Goal: Task Accomplishment & Management: Use online tool/utility

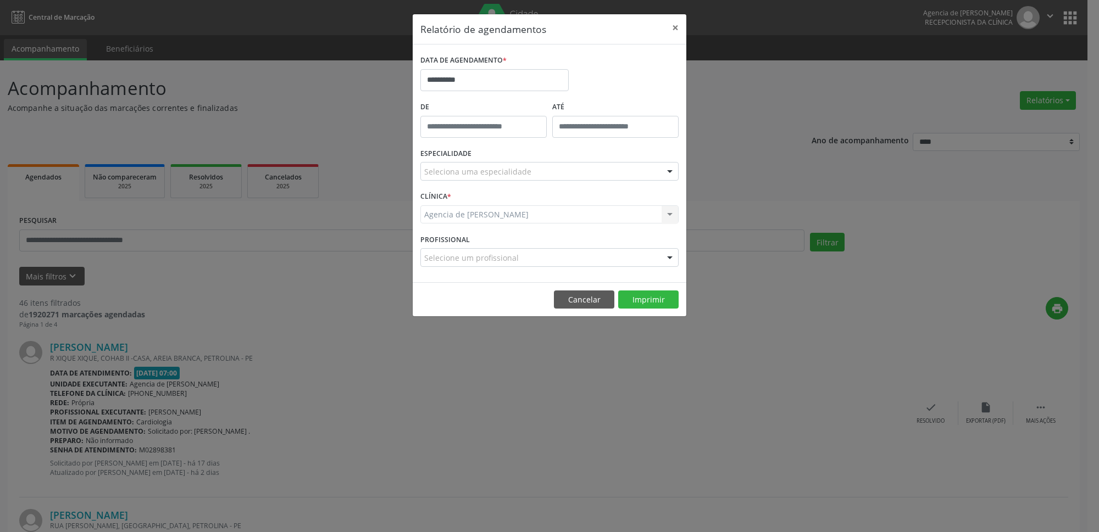
click at [534, 167] on div "Seleciona uma especialidade" at bounding box center [549, 171] width 258 height 19
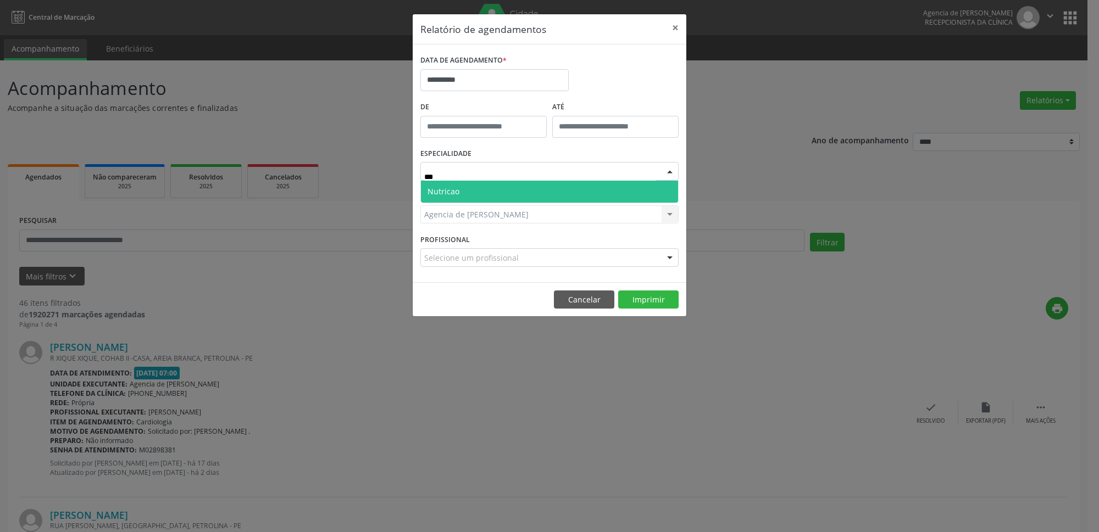
type input "****"
click at [545, 192] on span "Nutricao" at bounding box center [549, 192] width 257 height 22
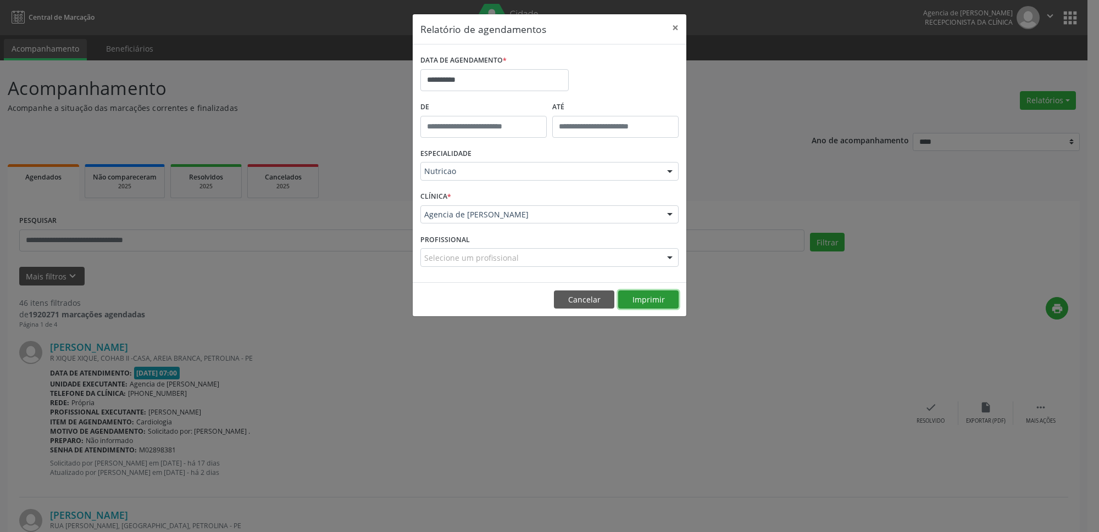
click at [654, 305] on button "Imprimir" at bounding box center [648, 300] width 60 height 19
click at [671, 27] on button "×" at bounding box center [675, 27] width 22 height 27
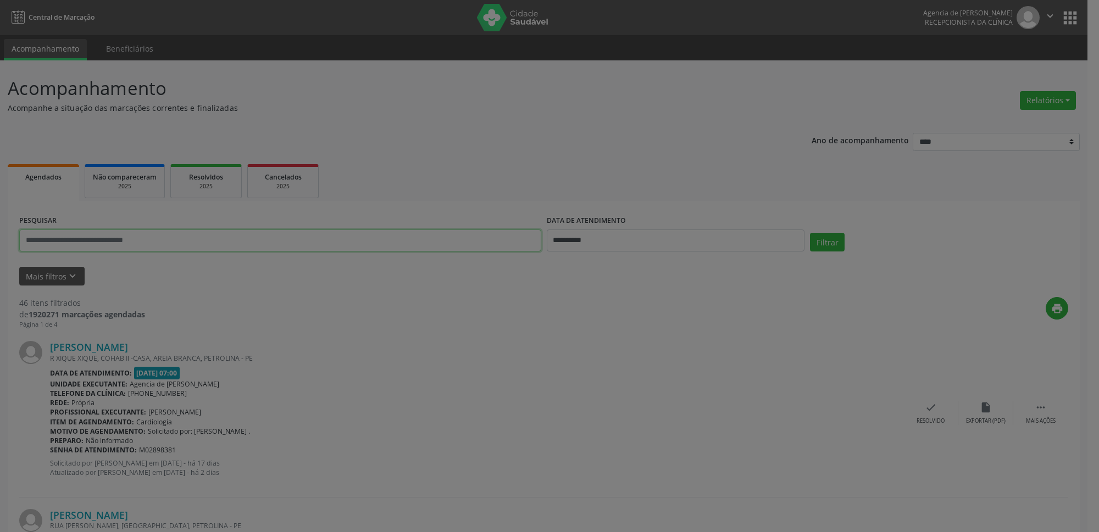
click at [173, 243] on input "text" at bounding box center [280, 241] width 522 height 22
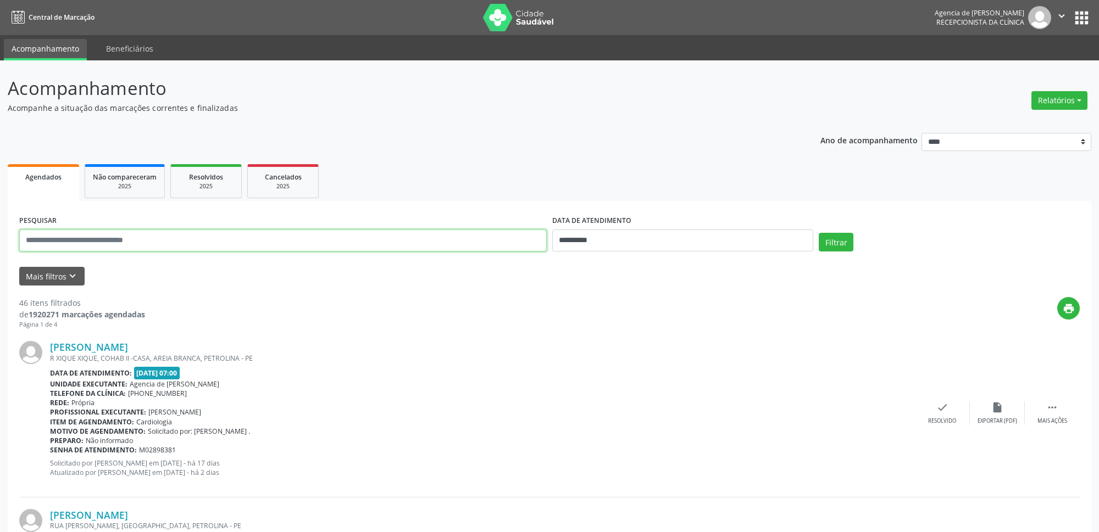
click at [109, 238] on input "text" at bounding box center [282, 241] width 527 height 22
type input "**********"
click at [666, 234] on input "**********" at bounding box center [676, 241] width 258 height 22
click at [583, 294] on span "1" at bounding box center [582, 297] width 21 height 21
type input "**********"
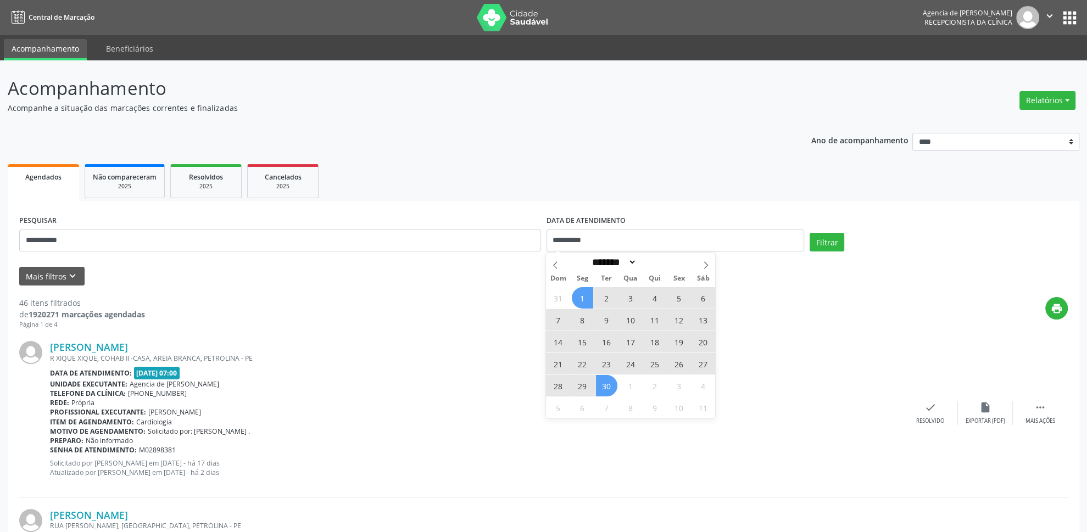
click at [609, 387] on span "30" at bounding box center [606, 385] width 21 height 21
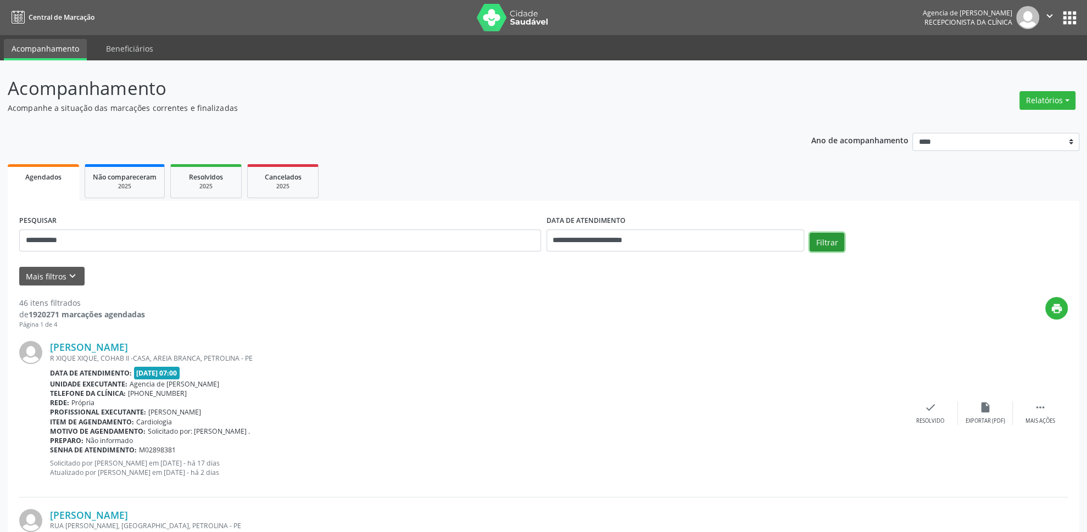
click at [835, 243] on button "Filtrar" at bounding box center [827, 242] width 35 height 19
click at [1046, 107] on button "Relatórios" at bounding box center [1048, 100] width 56 height 19
click at [1006, 123] on link "Agendamentos" at bounding box center [1018, 124] width 118 height 15
select select "*"
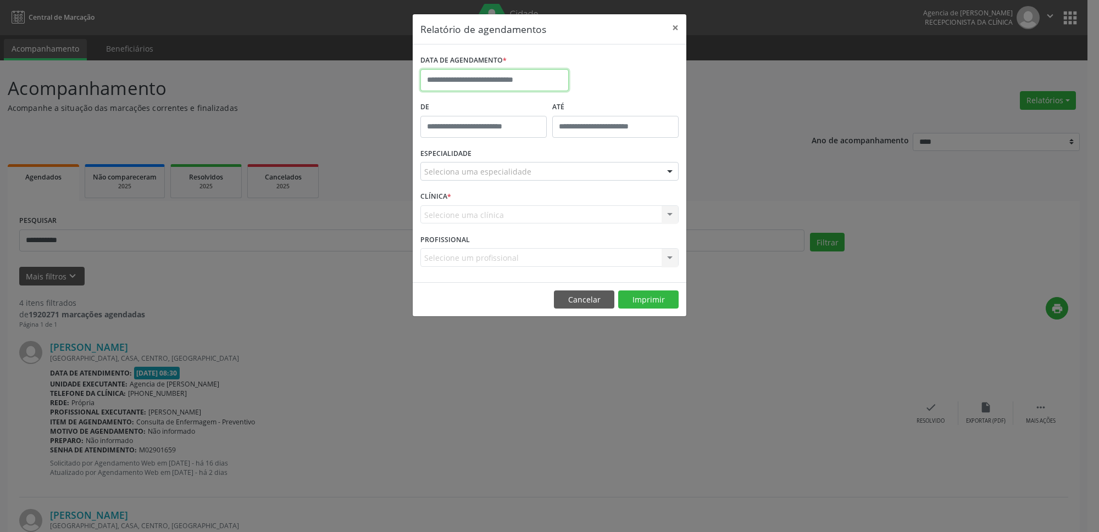
click at [447, 79] on input "text" at bounding box center [494, 80] width 148 height 22
click at [457, 228] on span "29" at bounding box center [456, 225] width 21 height 21
type input "**********"
click at [457, 228] on span "29" at bounding box center [456, 225] width 21 height 21
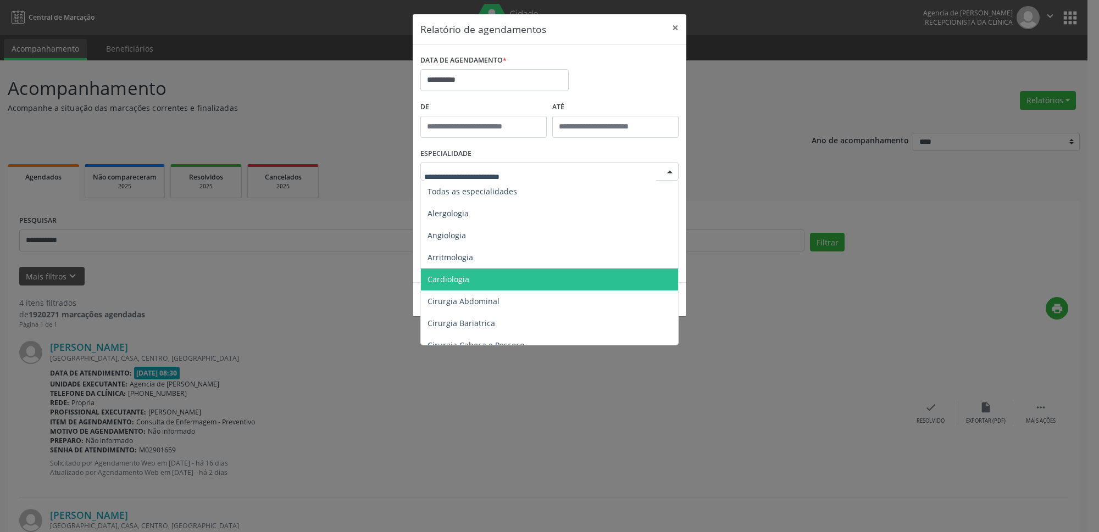
click at [482, 277] on span "Cardiologia" at bounding box center [550, 280] width 259 height 22
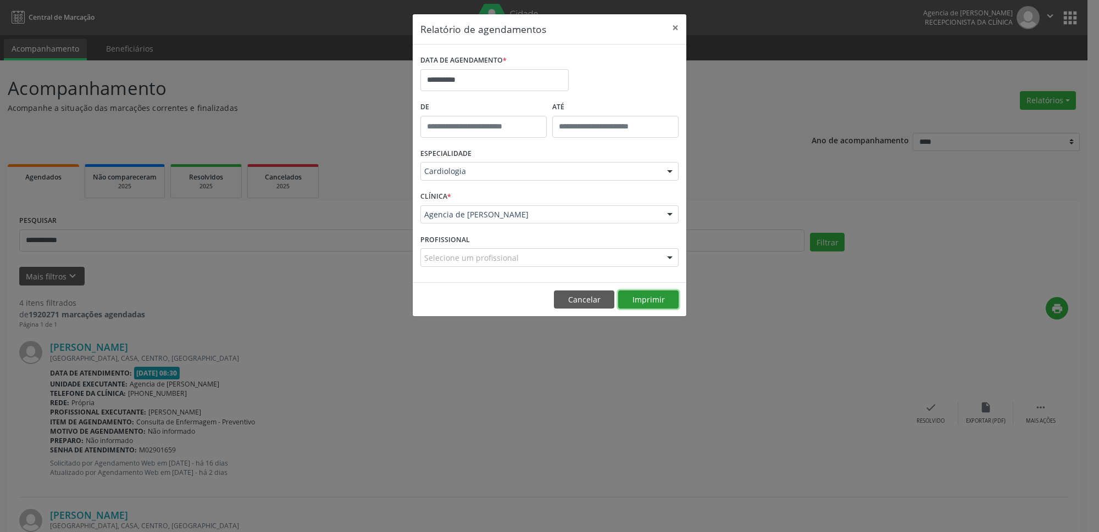
click at [640, 296] on button "Imprimir" at bounding box center [648, 300] width 60 height 19
click at [673, 24] on button "×" at bounding box center [675, 27] width 22 height 27
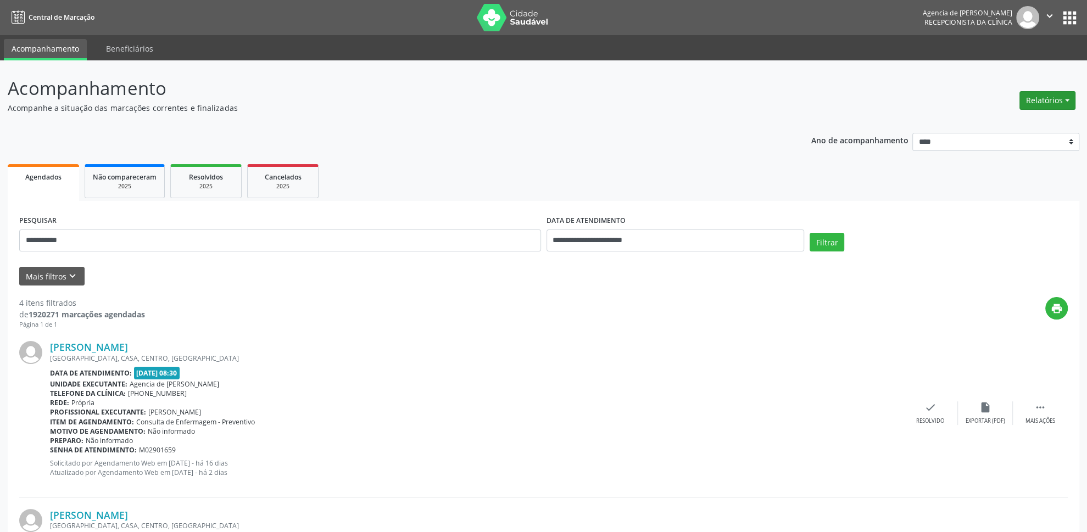
click at [1045, 93] on button "Relatórios" at bounding box center [1048, 100] width 56 height 19
click at [1014, 124] on link "Agendamentos" at bounding box center [1018, 124] width 118 height 15
select select "*"
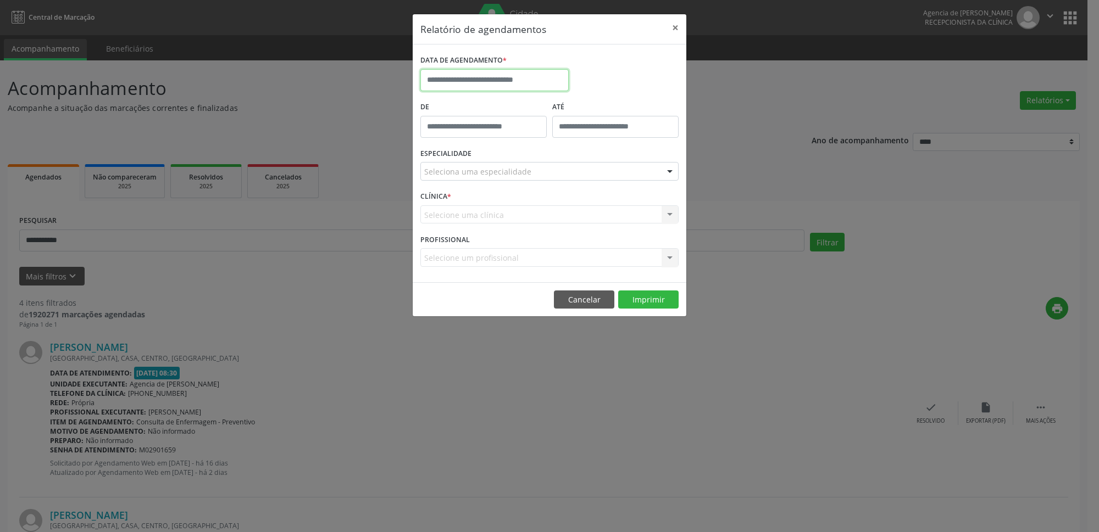
click at [502, 80] on input "text" at bounding box center [494, 80] width 148 height 22
click at [453, 230] on span "29" at bounding box center [456, 225] width 21 height 21
type input "**********"
click at [471, 166] on div "Seleciona uma especialidade" at bounding box center [549, 171] width 258 height 19
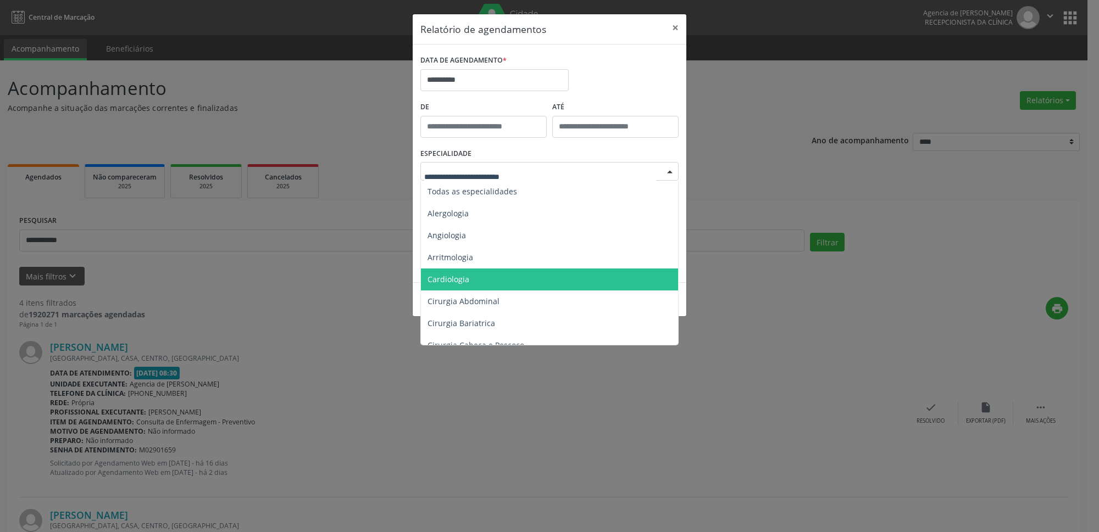
click at [470, 277] on span "Cardiologia" at bounding box center [550, 280] width 259 height 22
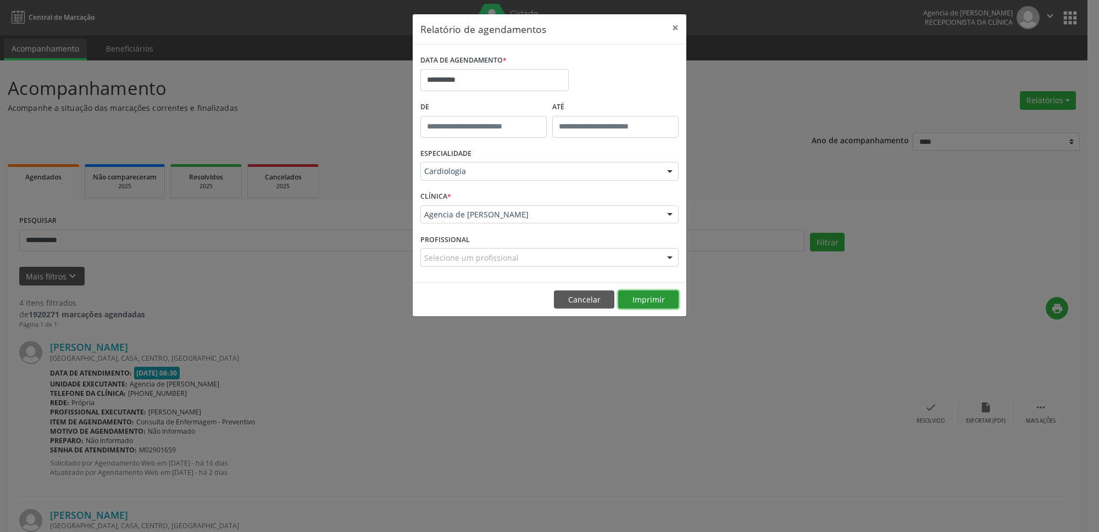
click at [645, 304] on button "Imprimir" at bounding box center [648, 300] width 60 height 19
